Goal: Transaction & Acquisition: Obtain resource

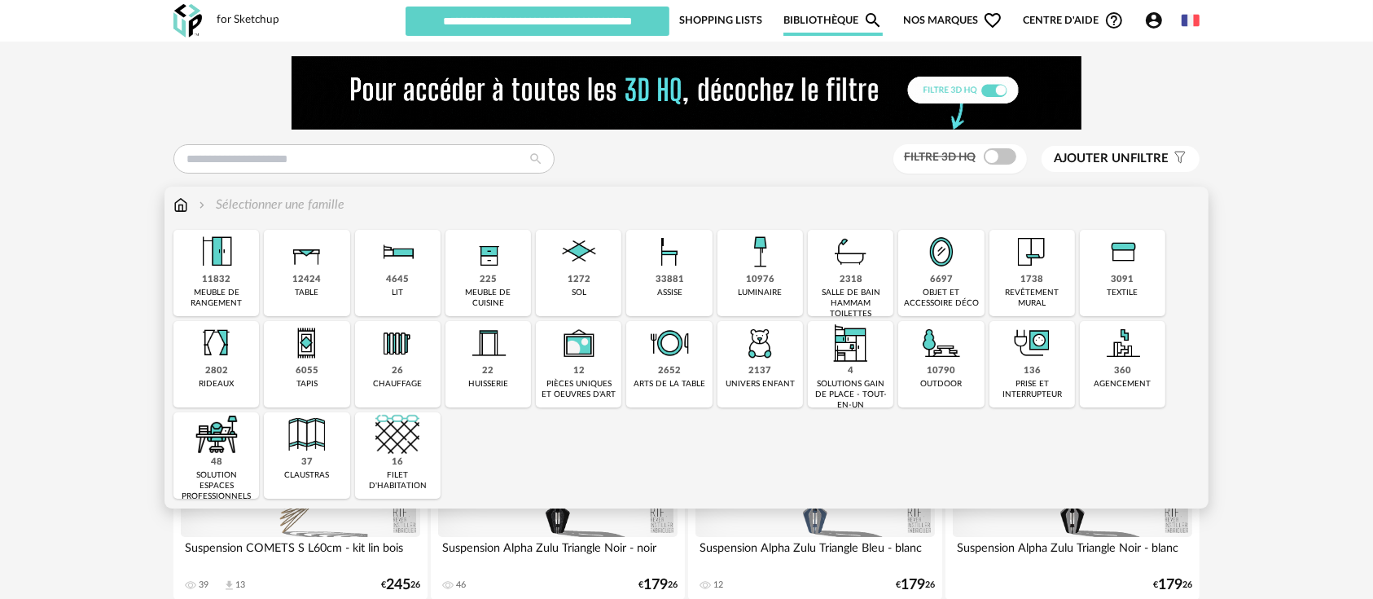
drag, startPoint x: 918, startPoint y: 243, endPoint x: 912, endPoint y: 188, distance: 54.9
click at [918, 231] on div "6697 objet et accessoire déco" at bounding box center [941, 273] width 86 height 86
click at [918, 216] on div "Sélectionner une famille" at bounding box center [686, 212] width 1026 height 34
click at [913, 201] on div "Sélectionner une famille" at bounding box center [686, 204] width 1026 height 19
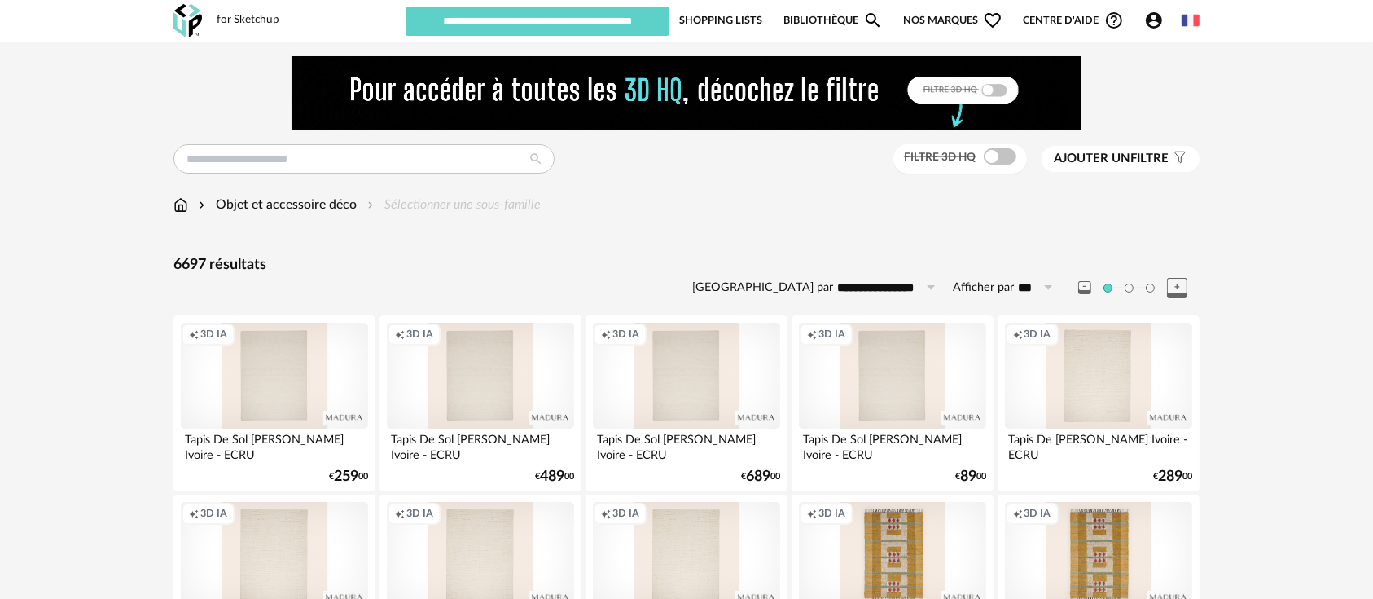
click at [1155, 24] on icon "Account Circle icon" at bounding box center [1154, 21] width 20 height 20
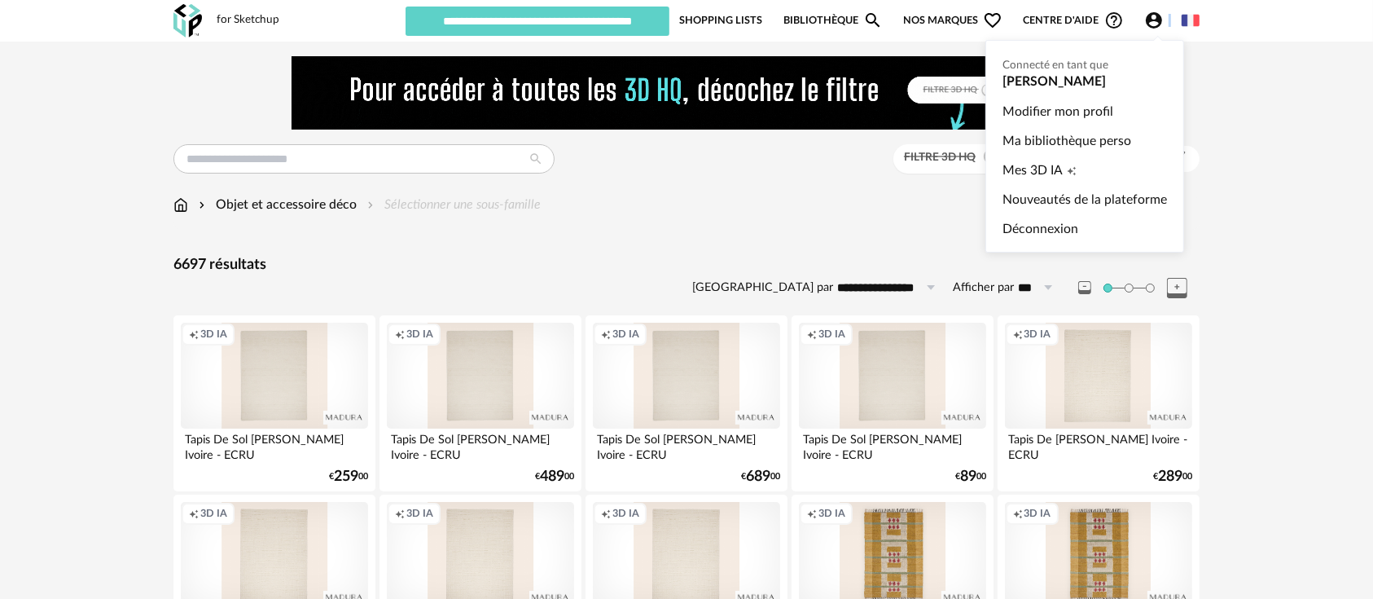
click at [1155, 24] on icon "Account Circle icon" at bounding box center [1154, 21] width 20 height 20
click at [1049, 173] on span "Mes 3D IA" at bounding box center [1033, 170] width 60 height 29
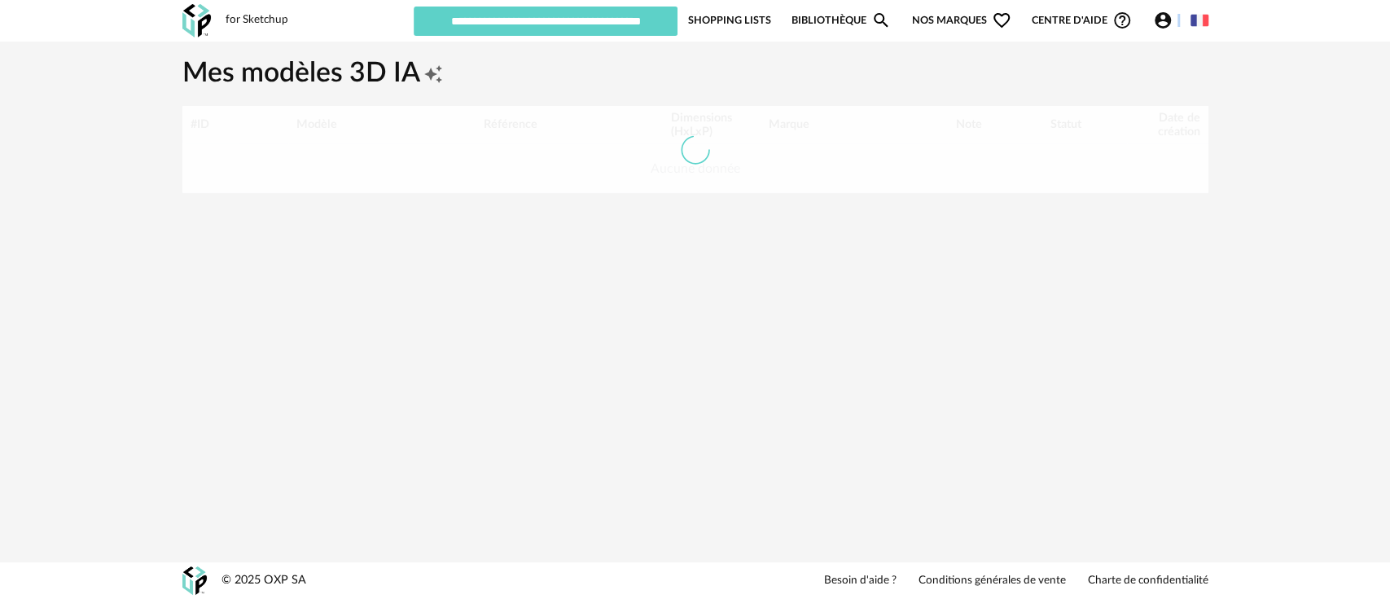
click at [1049, 173] on div at bounding box center [695, 149] width 1026 height 87
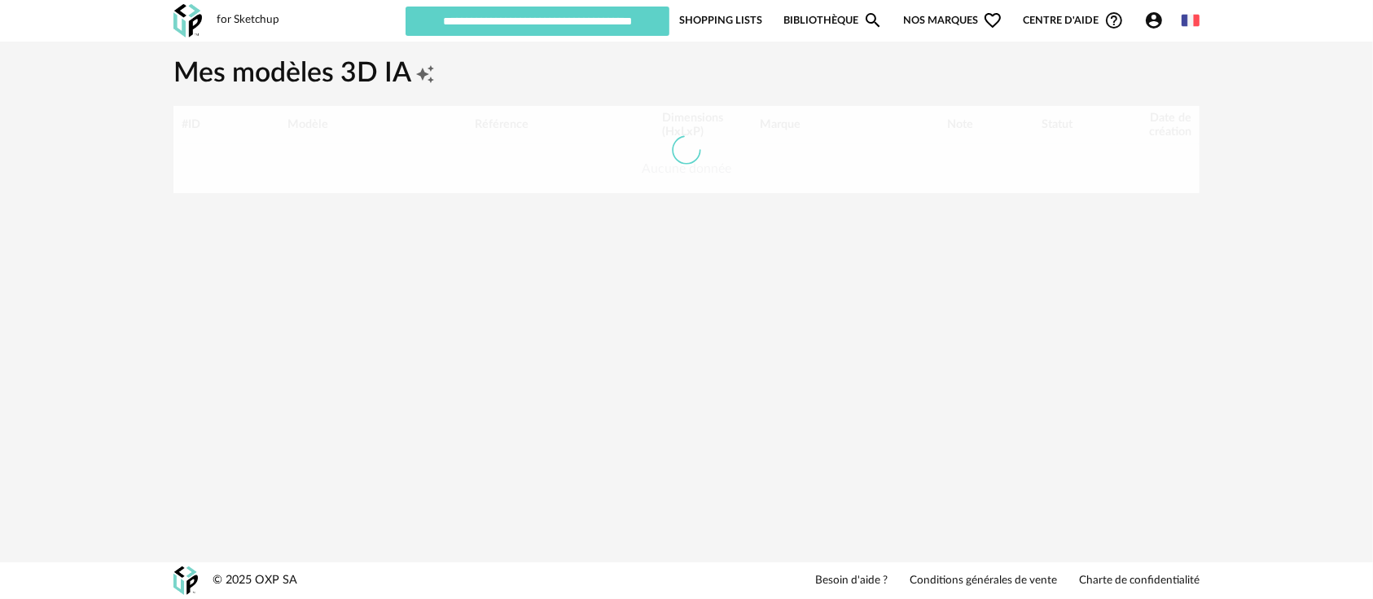
click at [1049, 173] on div at bounding box center [686, 149] width 1026 height 87
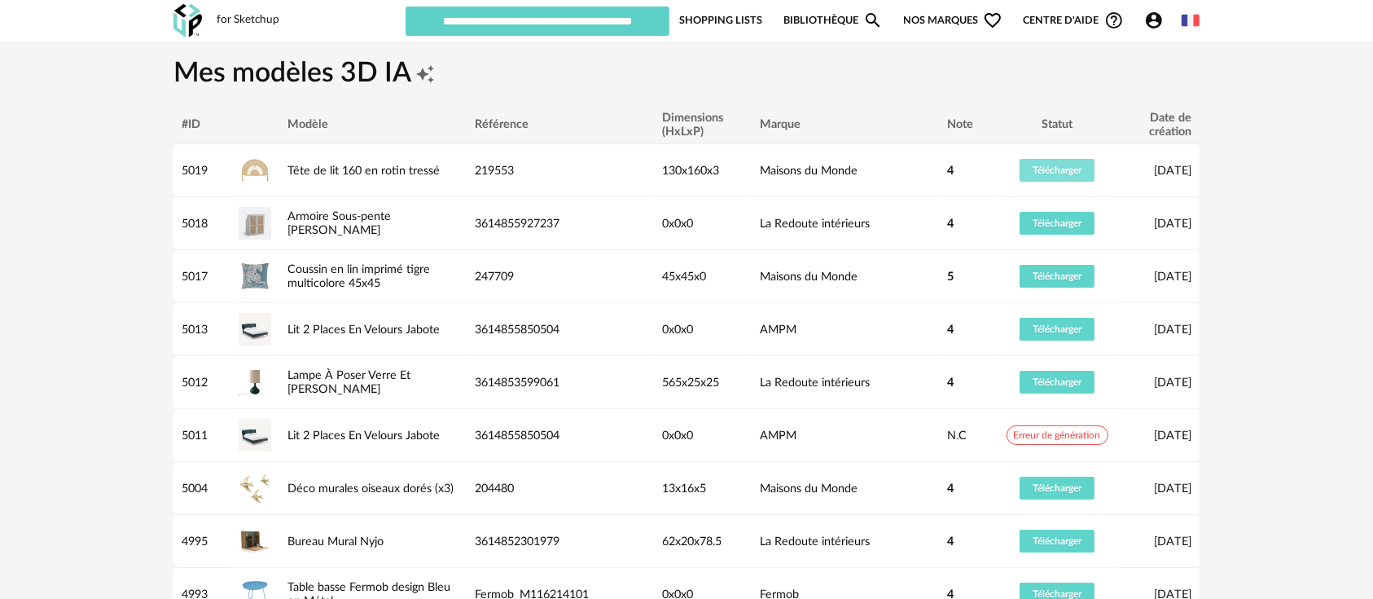
click at [1049, 173] on span "Télécharger" at bounding box center [1057, 170] width 49 height 10
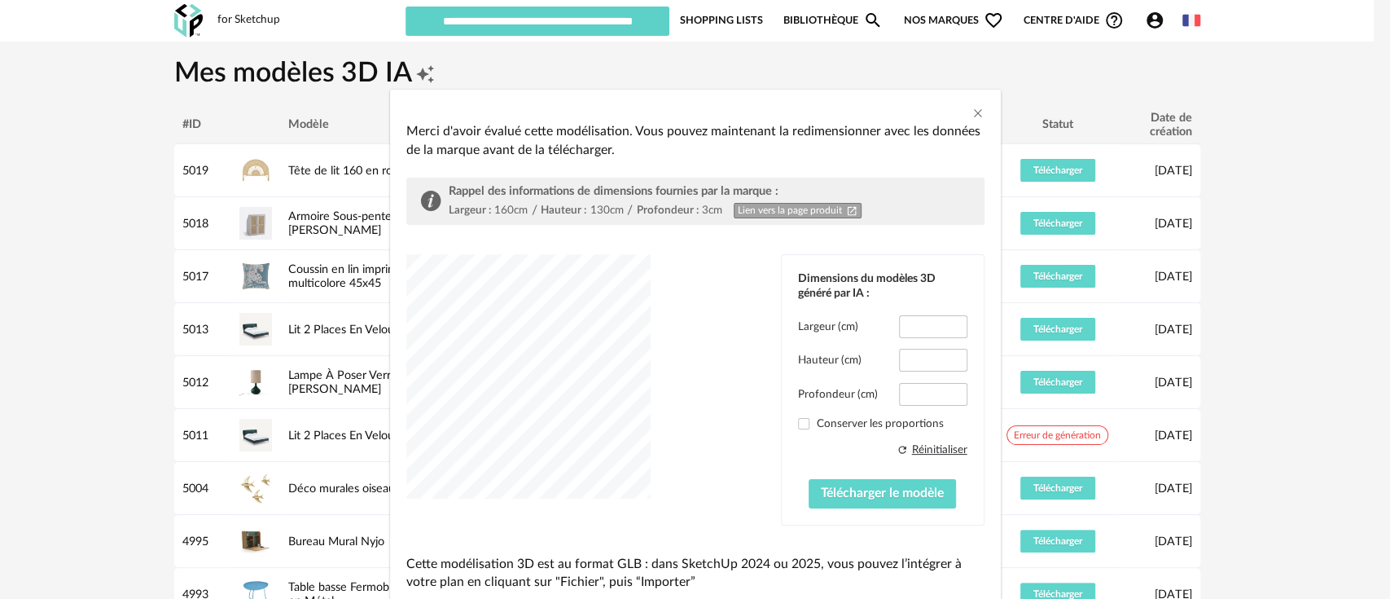
type input "*****"
type input "****"
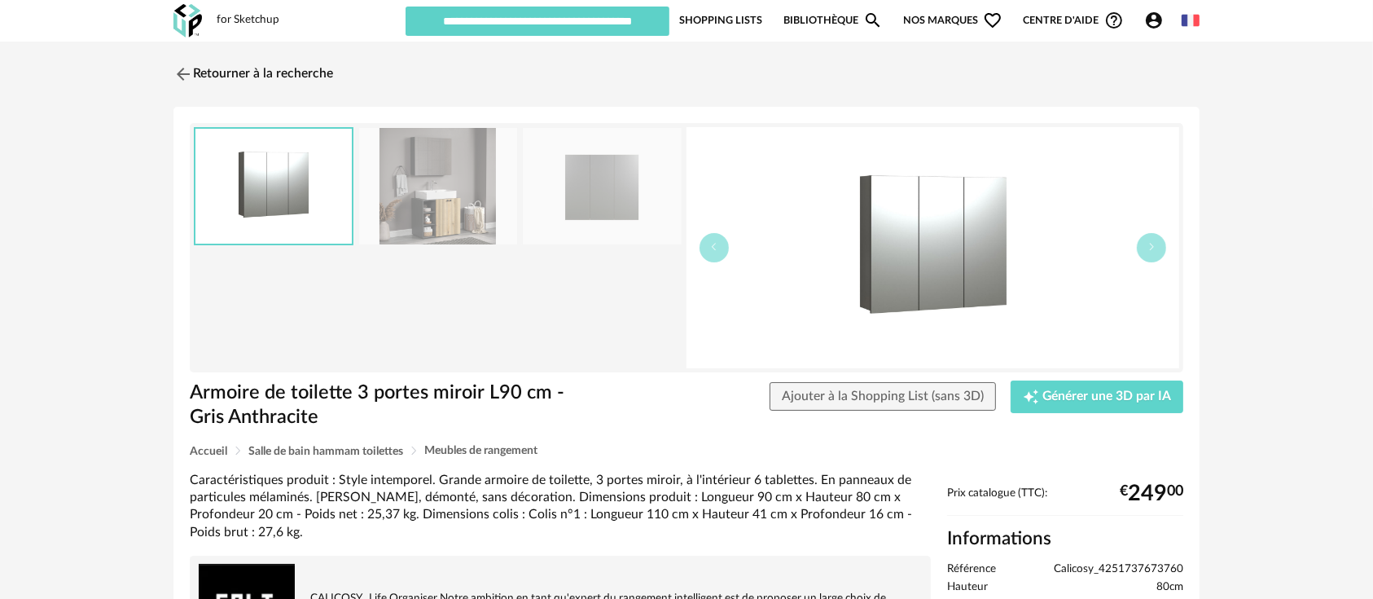
click at [514, 309] on div at bounding box center [438, 247] width 489 height 241
click at [606, 179] on img at bounding box center [602, 186] width 158 height 116
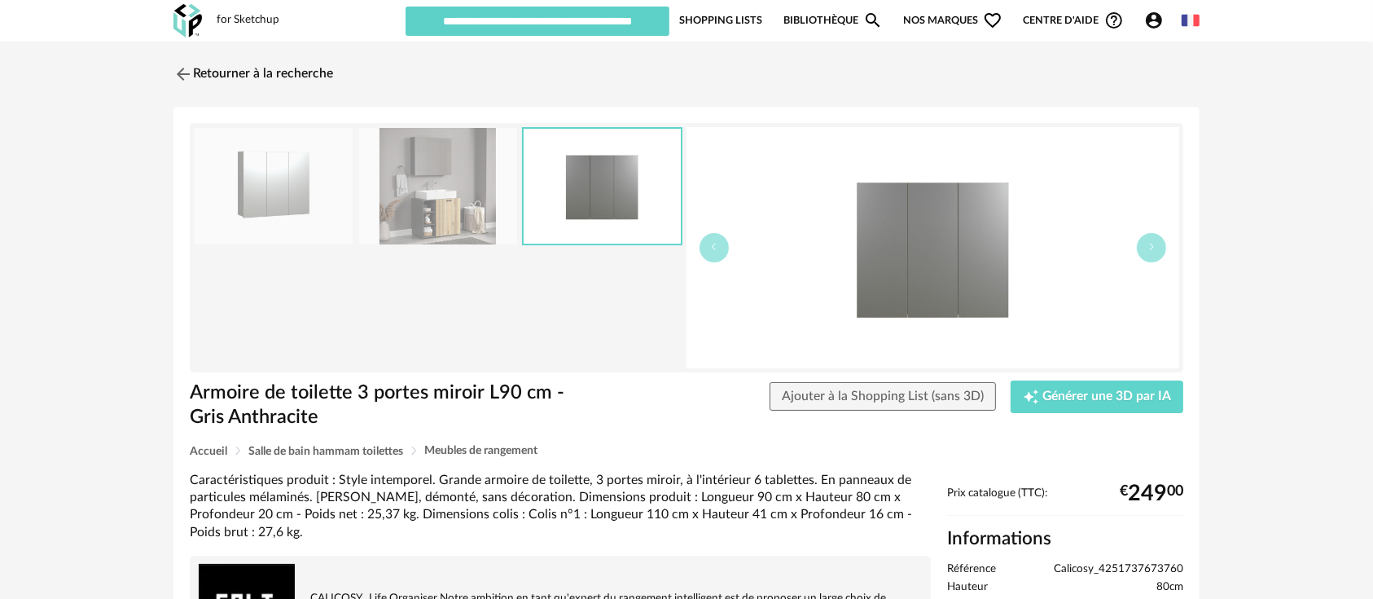
click at [297, 190] on img at bounding box center [274, 186] width 158 height 116
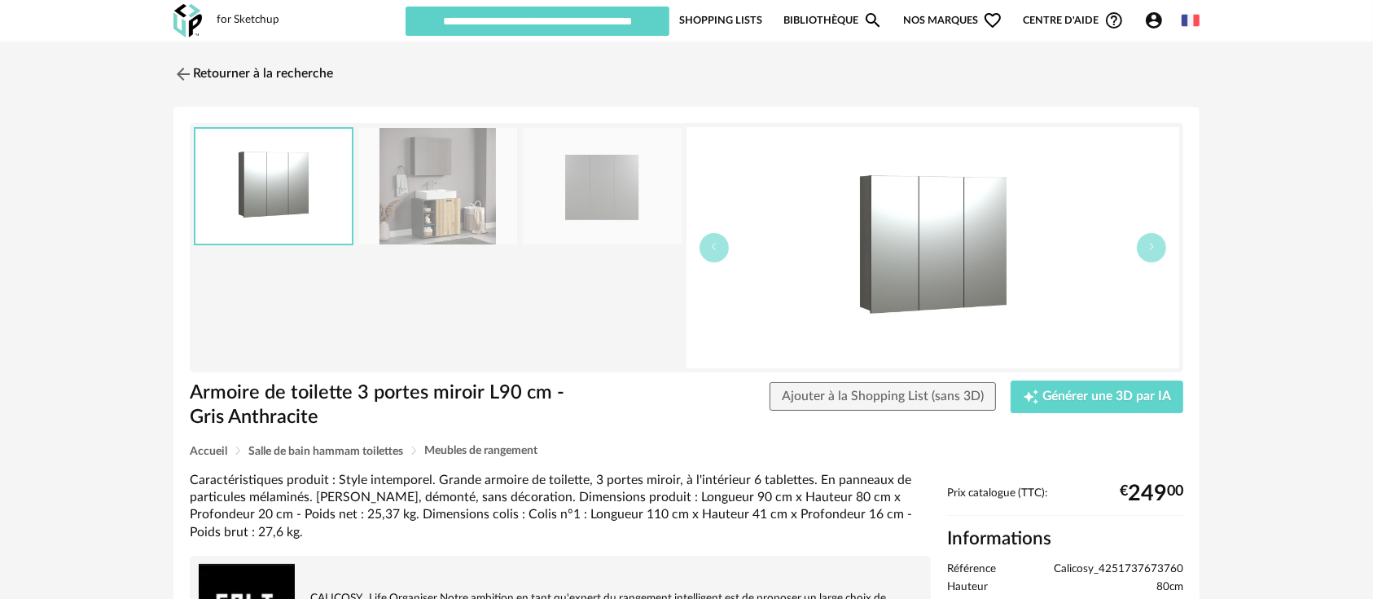
click at [297, 190] on img at bounding box center [273, 186] width 156 height 115
click at [649, 183] on img at bounding box center [602, 186] width 158 height 116
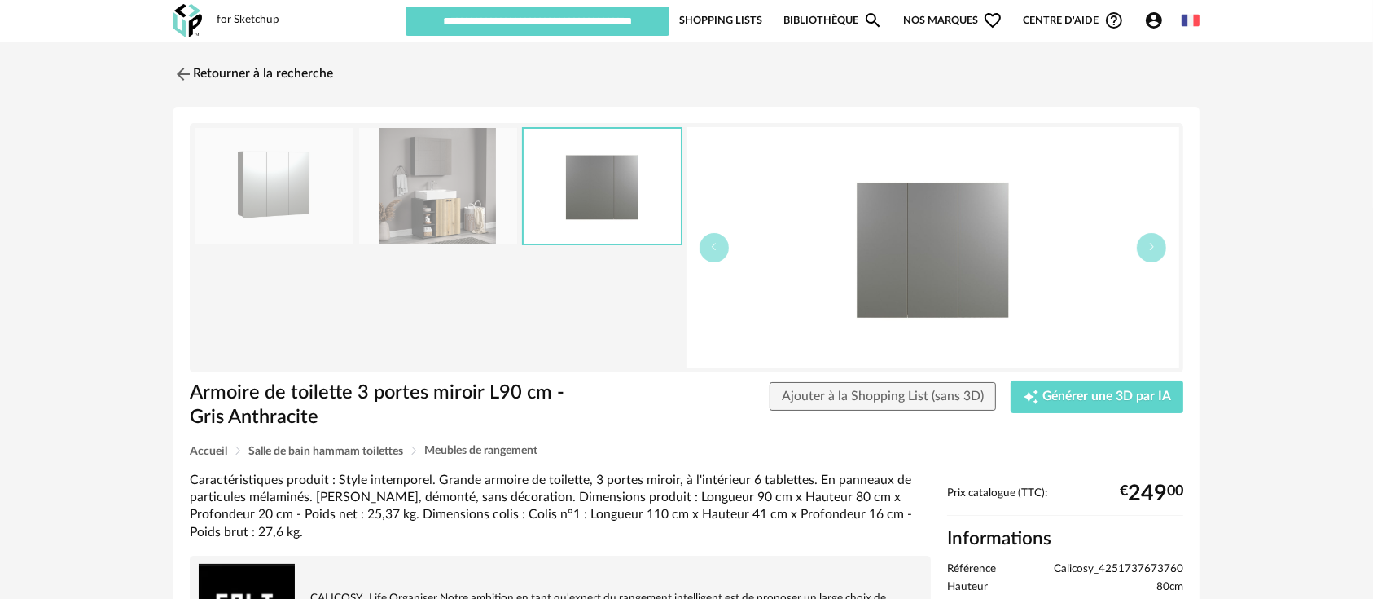
click at [463, 24] on input "text" at bounding box center [538, 21] width 264 height 29
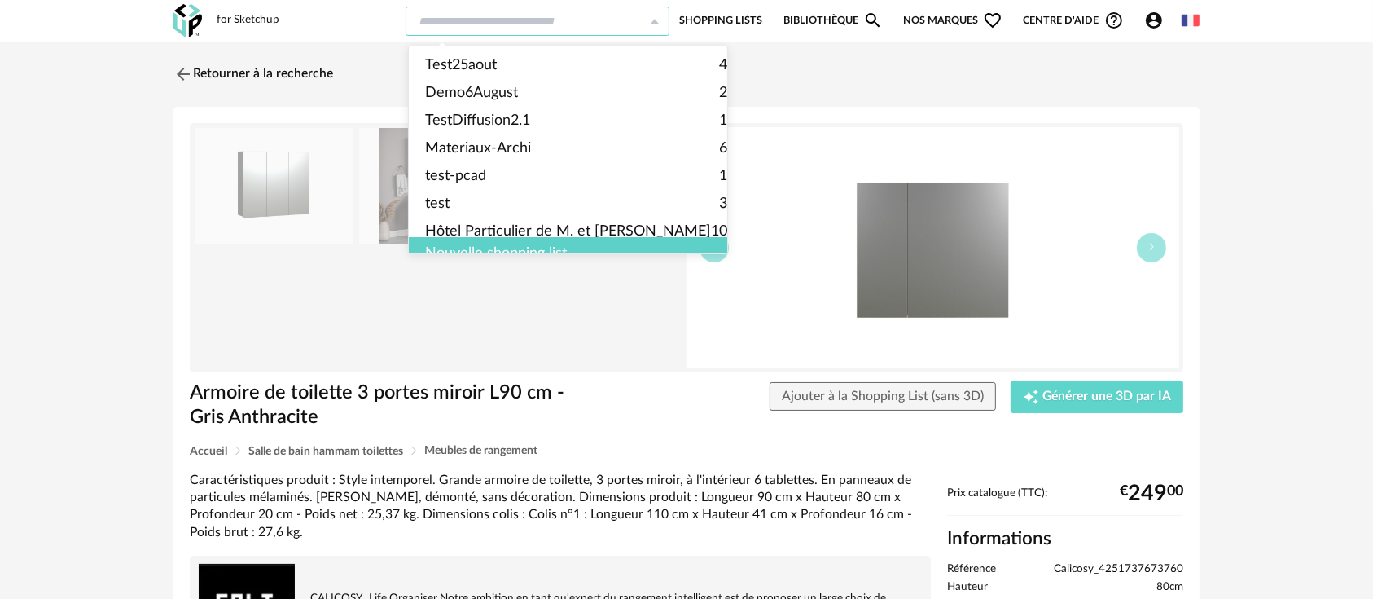
drag, startPoint x: 547, startPoint y: 21, endPoint x: 568, endPoint y: 21, distance: 21.2
click at [564, 20] on input "text" at bounding box center [538, 21] width 264 height 29
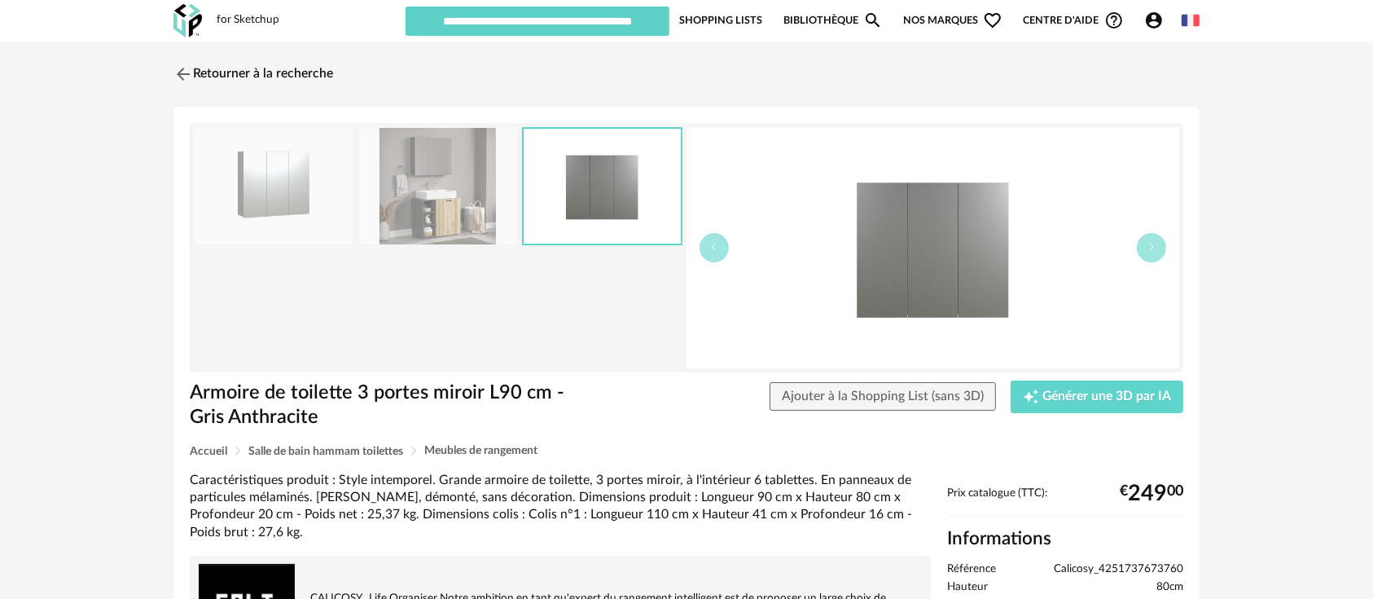
drag, startPoint x: 568, startPoint y: 21, endPoint x: 606, endPoint y: 17, distance: 37.7
click at [601, 18] on input "text" at bounding box center [538, 21] width 264 height 29
click at [643, 29] on input "text" at bounding box center [538, 21] width 264 height 29
click at [1148, 254] on button "button" at bounding box center [1151, 247] width 29 height 29
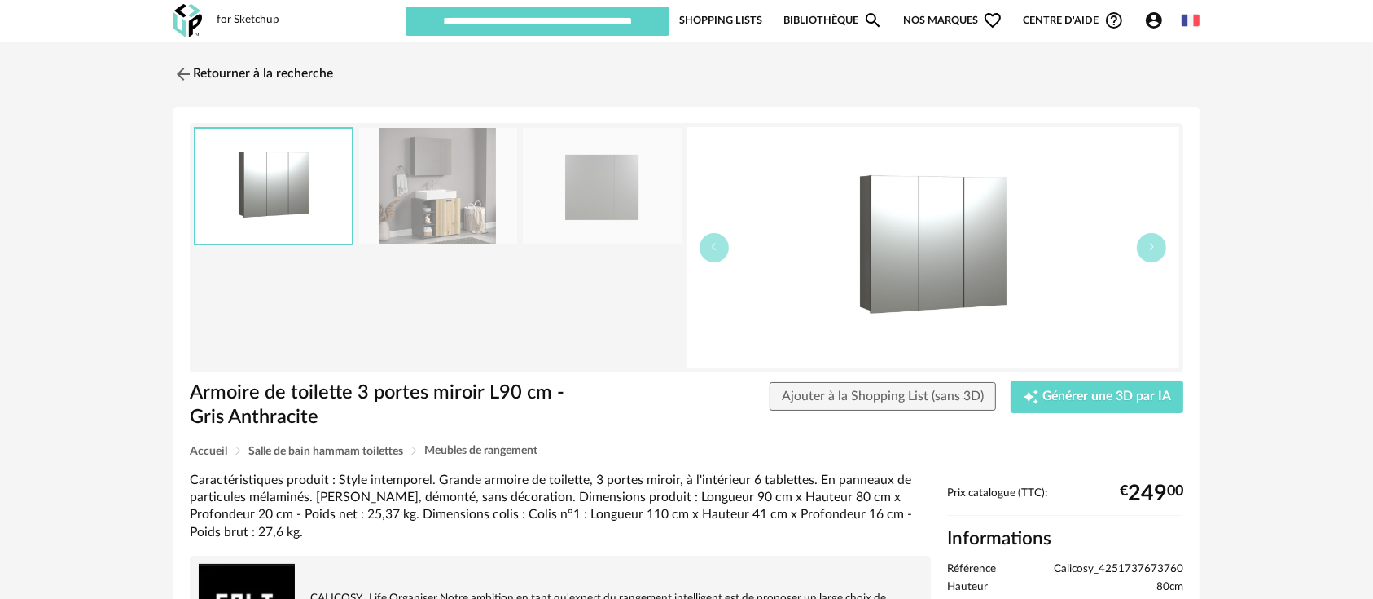
drag, startPoint x: 1151, startPoint y: 255, endPoint x: 1168, endPoint y: 255, distance: 17.1
click at [1152, 255] on button "button" at bounding box center [1151, 247] width 29 height 29
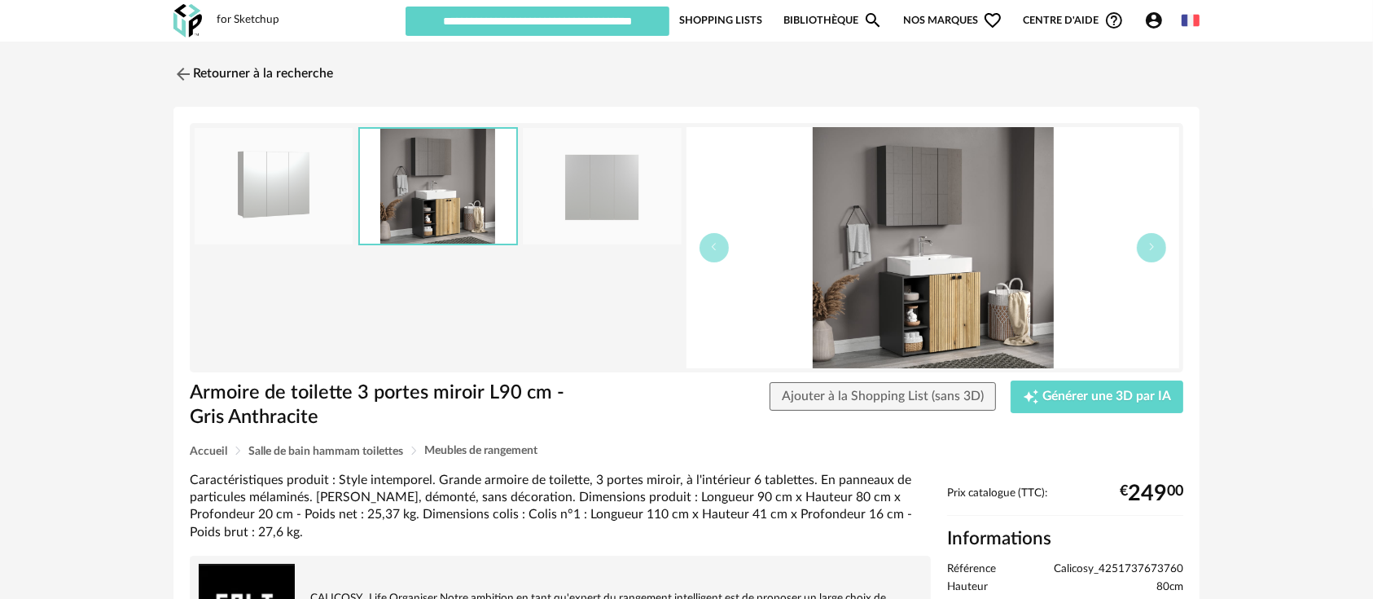
click at [719, 266] on img at bounding box center [933, 247] width 493 height 241
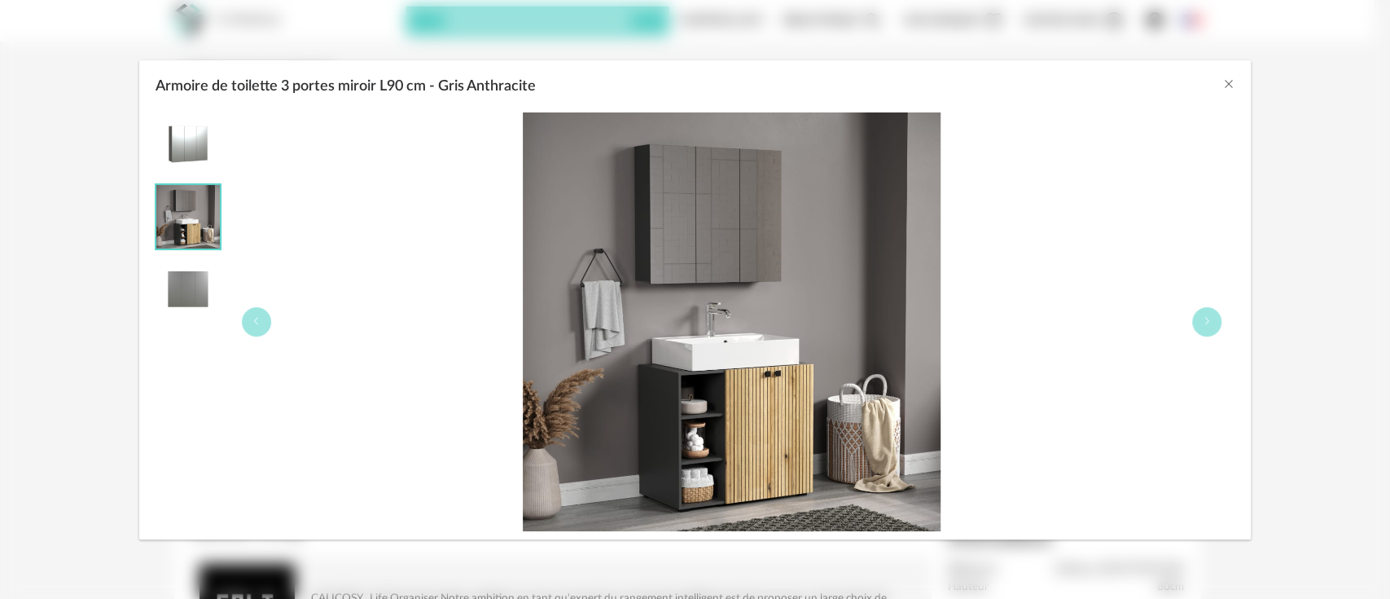
click at [1345, 297] on div "Armoire de toilette 3 portes miroir L90 cm - Gris Anthracite" at bounding box center [695, 299] width 1390 height 599
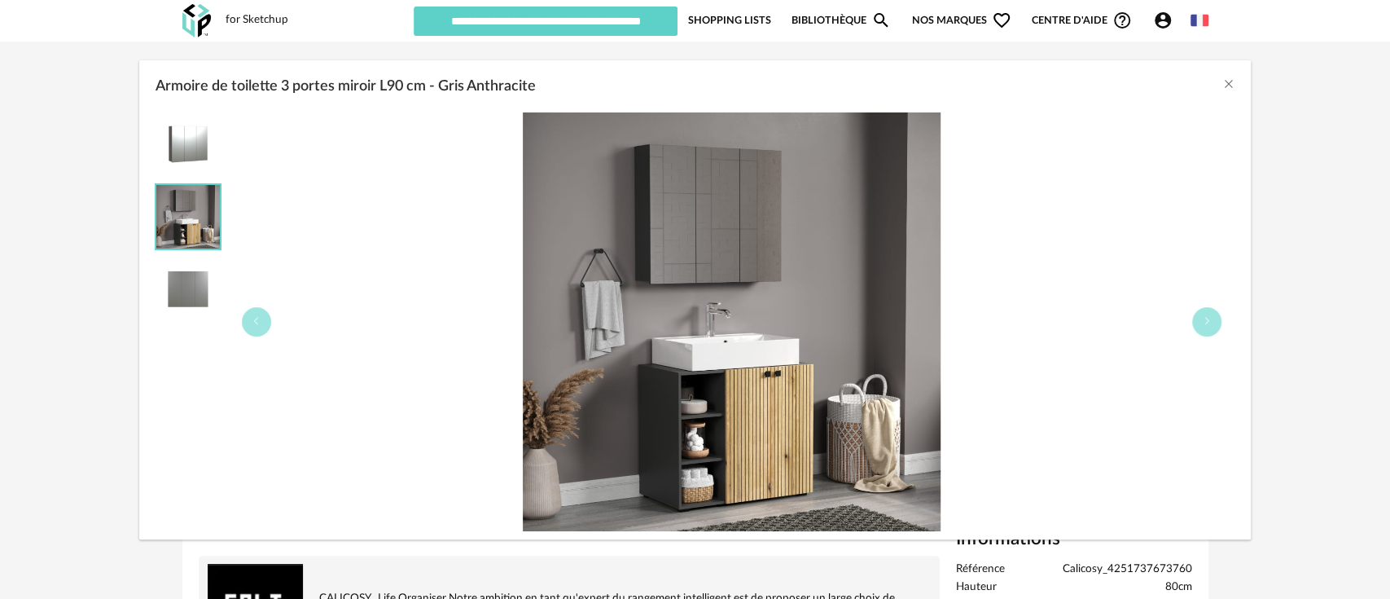
drag, startPoint x: 1284, startPoint y: 319, endPoint x: 1255, endPoint y: 327, distance: 29.4
click at [1258, 325] on div "Armoire de toilette 3 portes miroir L90 cm - Gris Anthracite" at bounding box center [695, 299] width 1390 height 599
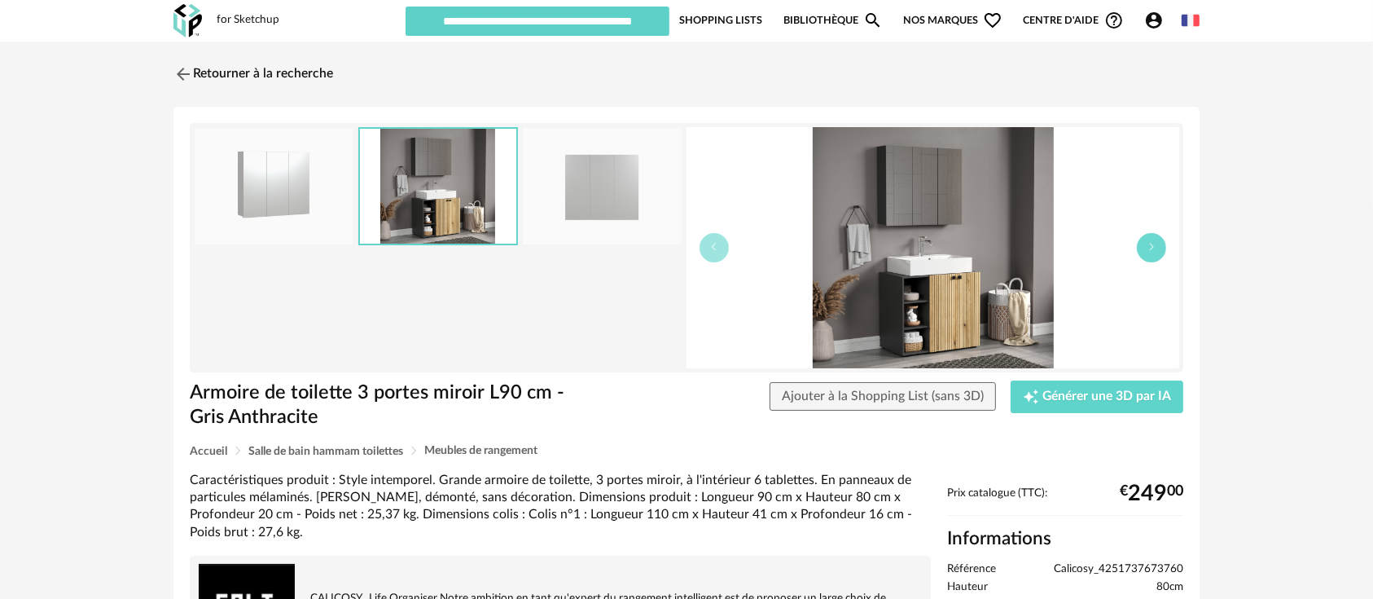
click at [1160, 246] on button "button" at bounding box center [1151, 247] width 29 height 29
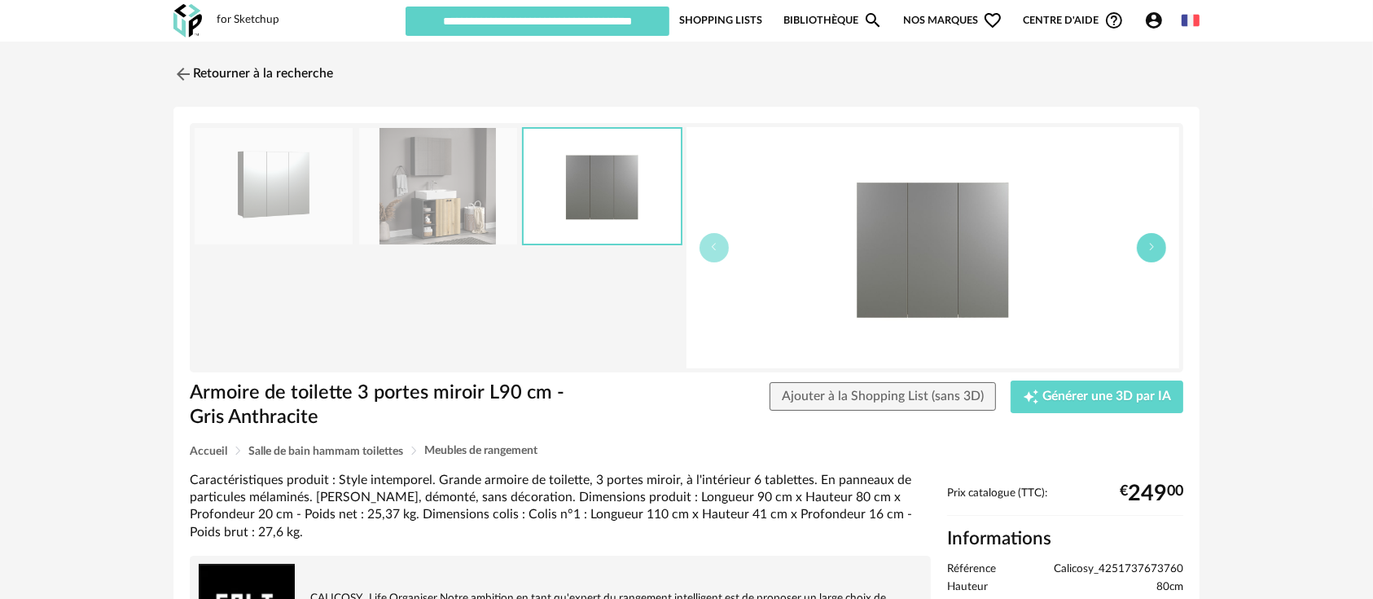
click at [1160, 246] on button "button" at bounding box center [1151, 247] width 29 height 29
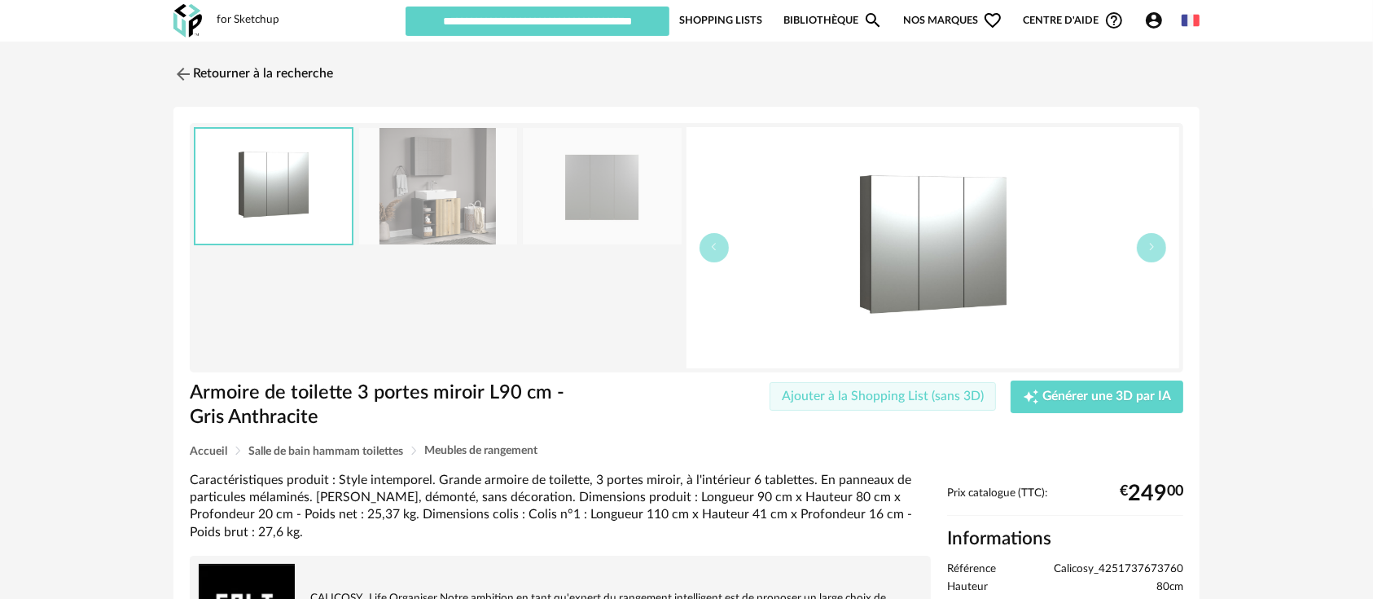
click at [827, 402] on button "Ajouter à la Shopping List (sans 3D)" at bounding box center [883, 396] width 226 height 29
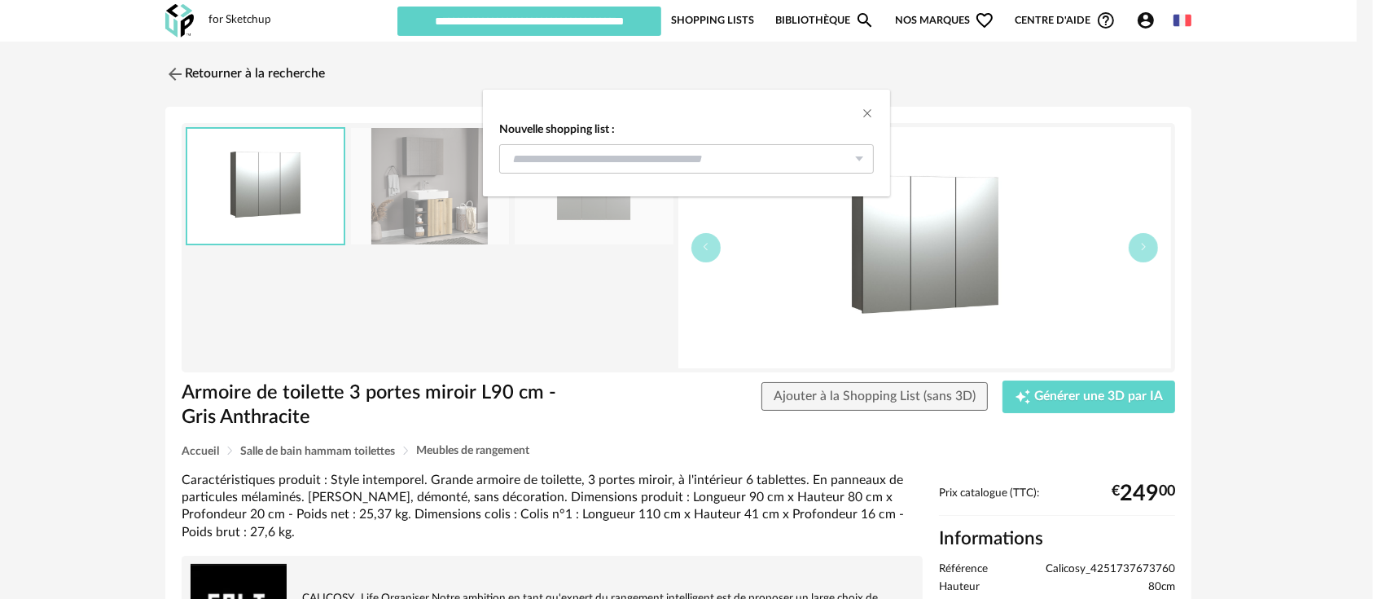
drag, startPoint x: 886, startPoint y: 422, endPoint x: 1010, endPoint y: 507, distance: 150.0
click at [932, 436] on div "Nouvelle shopping list : Test25aout 4 Demo6August 2 TestDiffusion2.1 1 Materiau…" at bounding box center [686, 299] width 1373 height 599
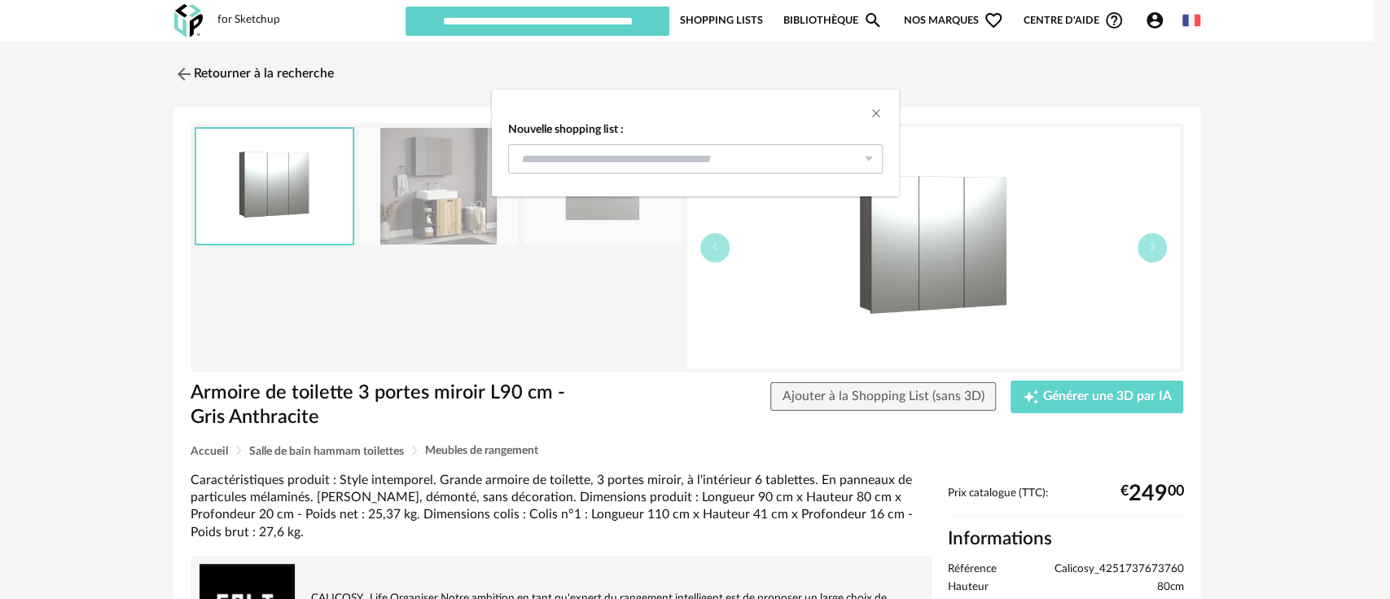
click at [1022, 528] on div "Nouvelle shopping list : Test25aout 4 Demo6August 2 TestDiffusion2.1 1 Materiau…" at bounding box center [695, 299] width 1390 height 599
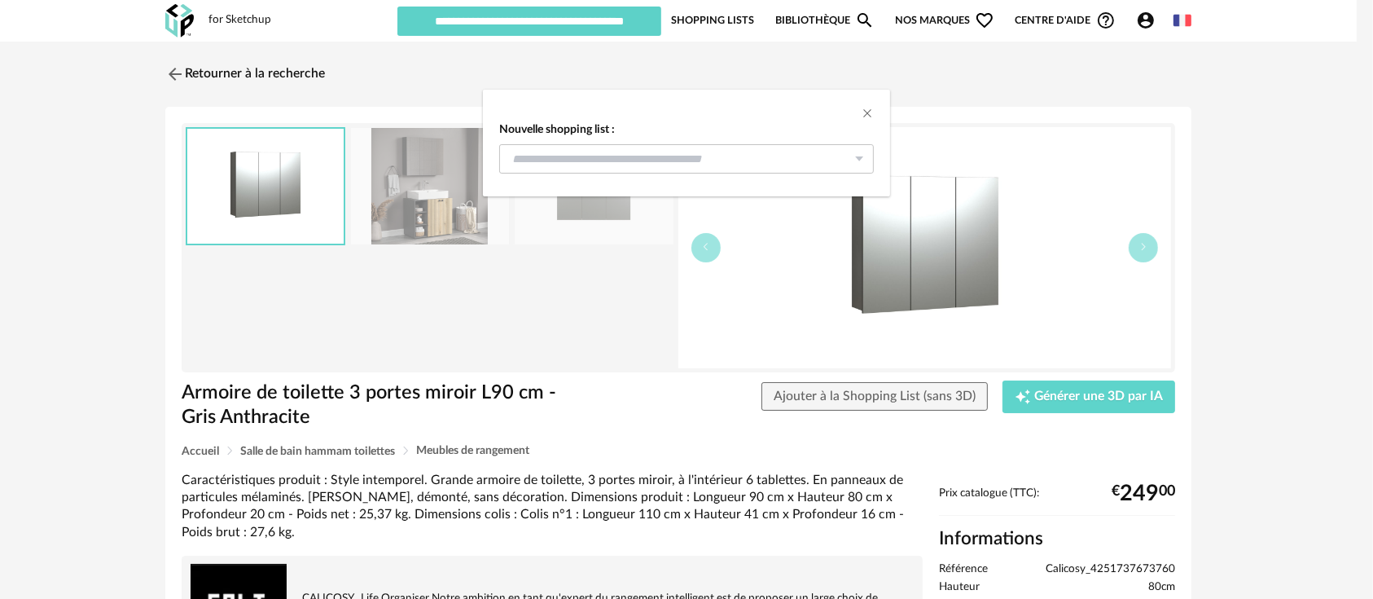
drag, startPoint x: 1021, startPoint y: 532, endPoint x: 1030, endPoint y: 550, distance: 20.4
click at [1021, 538] on div "Nouvelle shopping list : Test25aout 4 Demo6August 2 TestDiffusion2.1 1 Materiau…" at bounding box center [686, 299] width 1373 height 599
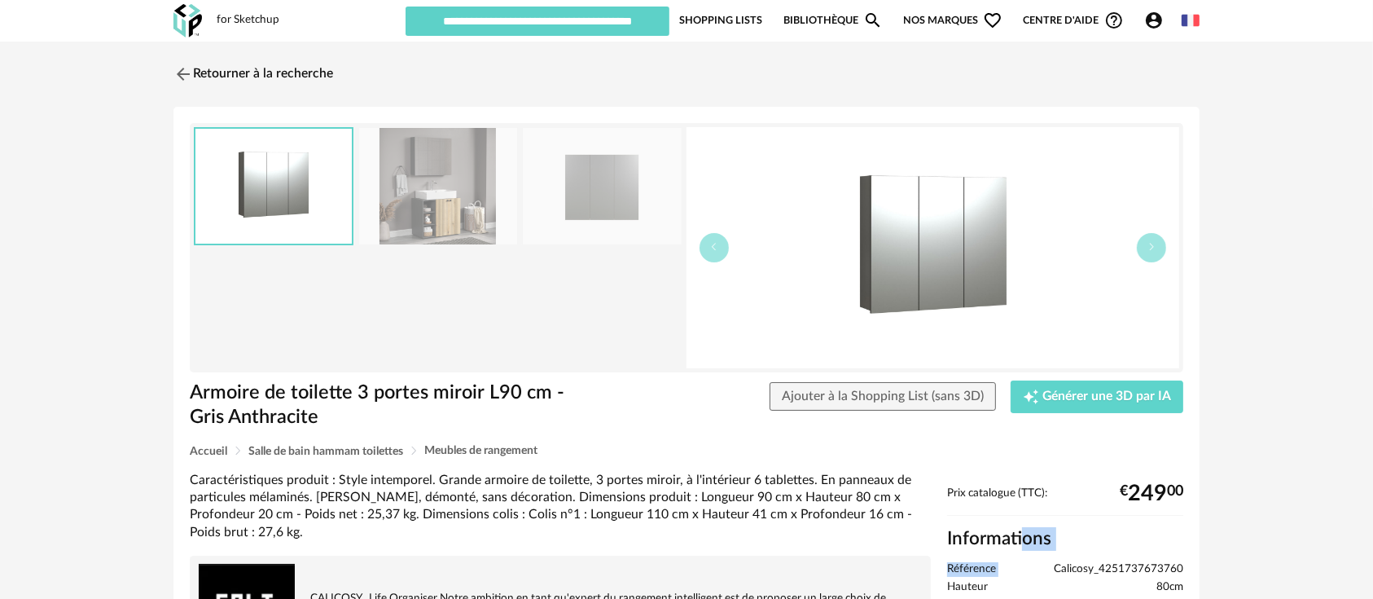
drag, startPoint x: 1030, startPoint y: 550, endPoint x: 1049, endPoint y: 555, distance: 19.6
click at [1054, 564] on li "Référence Calicosy_4251737673760" at bounding box center [1065, 569] width 236 height 15
drag, startPoint x: 1055, startPoint y: 568, endPoint x: 1187, endPoint y: 560, distance: 133.1
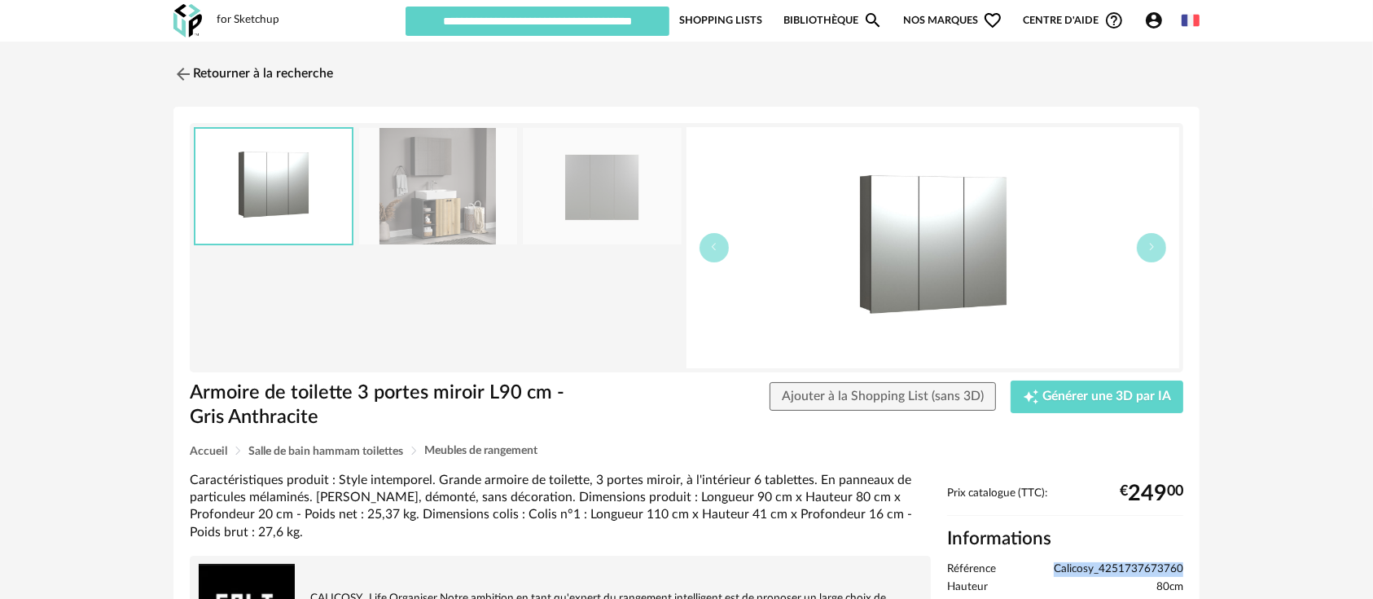
copy span "Calicosy_4251737673760"
